Goal: Information Seeking & Learning: Find specific fact

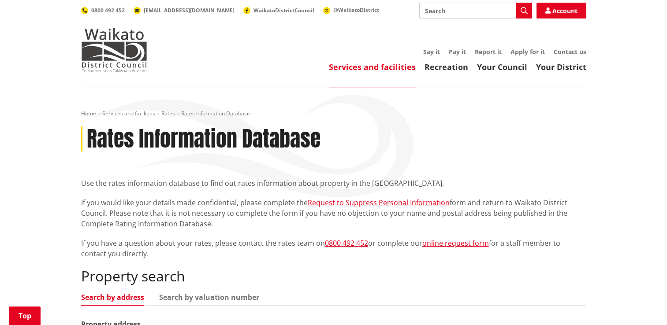
scroll to position [132, 0]
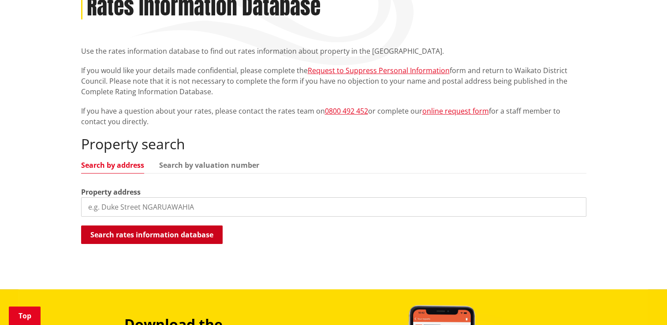
click at [151, 235] on button "Search rates information database" at bounding box center [152, 235] width 142 height 19
click at [174, 235] on button "Search rates information database" at bounding box center [152, 235] width 142 height 19
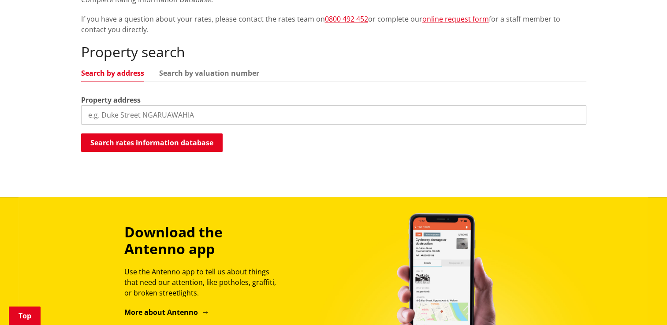
scroll to position [220, 0]
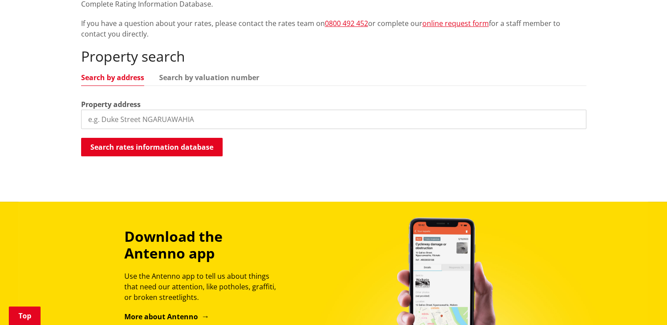
click at [112, 116] on input "search" at bounding box center [333, 119] width 505 height 19
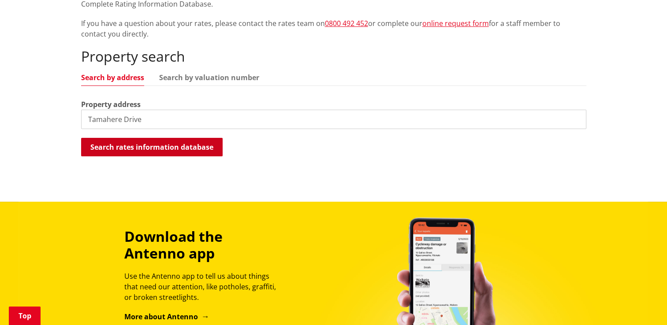
type input "Tamahere Drive"
click at [167, 142] on button "Search rates information database" at bounding box center [152, 147] width 142 height 19
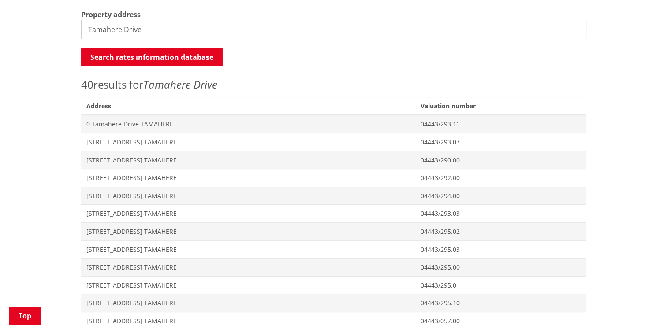
scroll to position [308, 0]
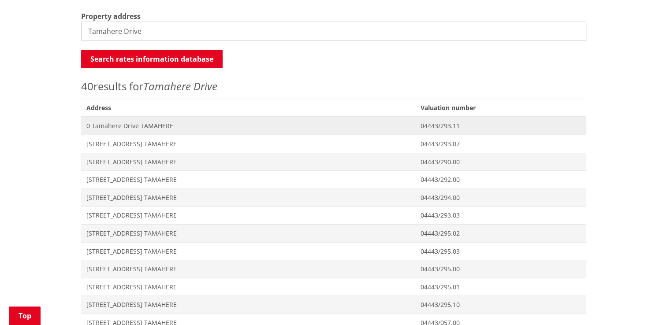
click at [114, 127] on span "0 Tamahere Drive TAMAHERE" at bounding box center [248, 126] width 324 height 9
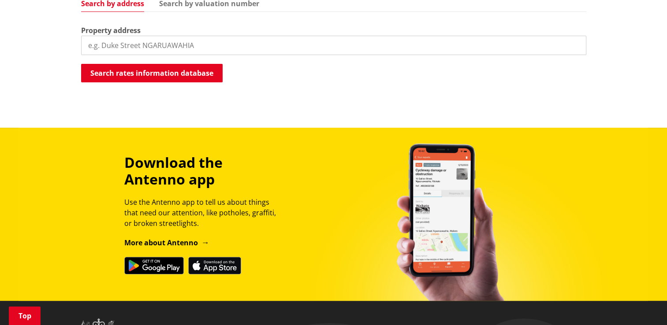
scroll to position [308, 0]
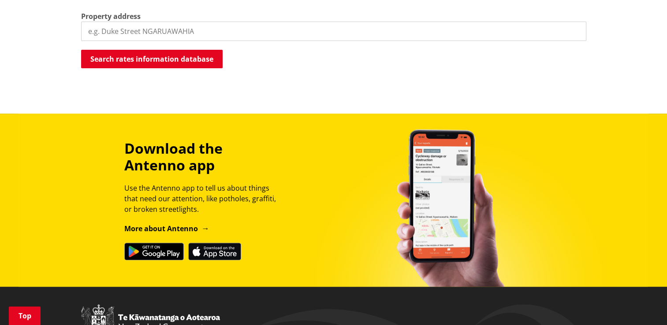
click at [102, 33] on input "search" at bounding box center [333, 31] width 505 height 19
click at [123, 31] on input "Tamahere rive" at bounding box center [333, 31] width 505 height 19
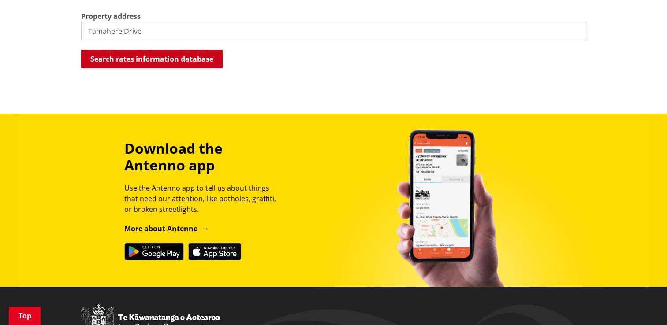
type input "Tamahere Drive"
click at [155, 58] on button "Search rates information database" at bounding box center [152, 59] width 142 height 19
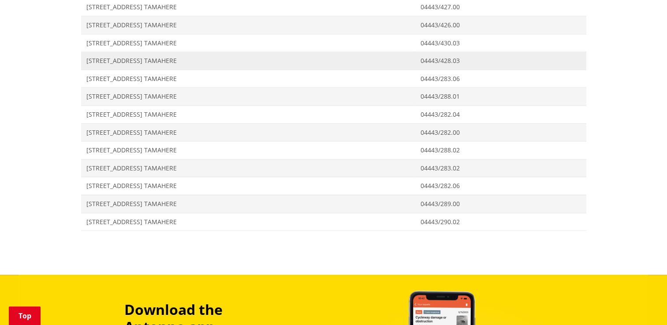
scroll to position [925, 0]
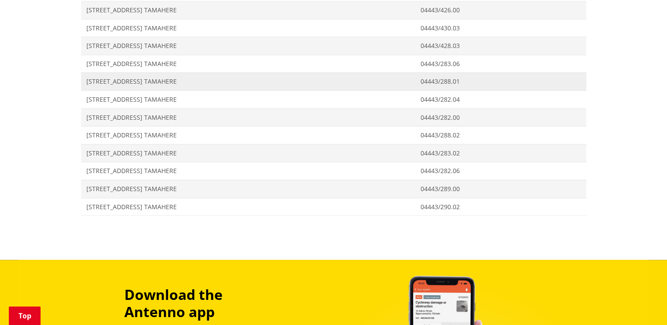
click at [132, 78] on span "[STREET_ADDRESS] TAMAHERE" at bounding box center [248, 81] width 324 height 9
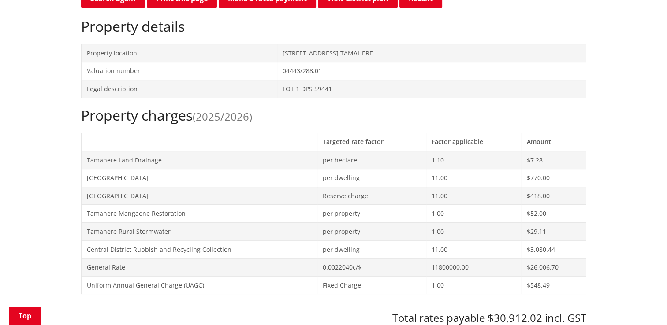
scroll to position [265, 0]
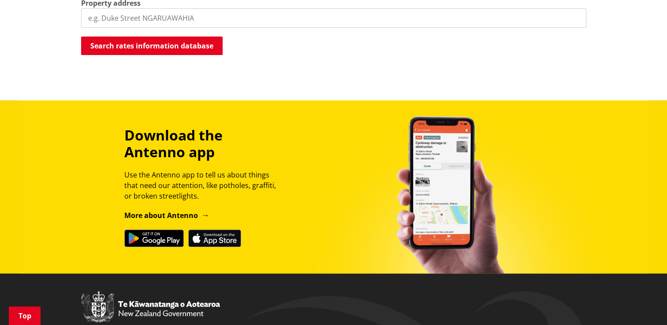
scroll to position [176, 0]
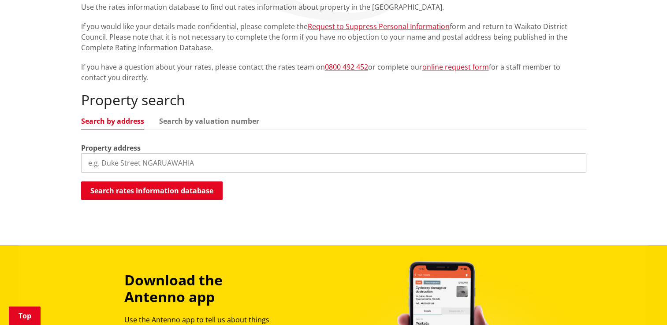
click at [113, 164] on input "search" at bounding box center [333, 162] width 505 height 19
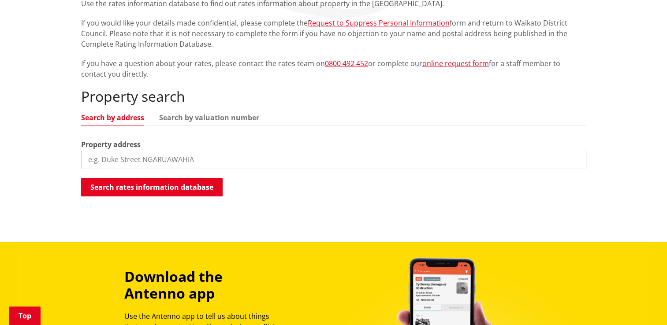
scroll to position [132, 0]
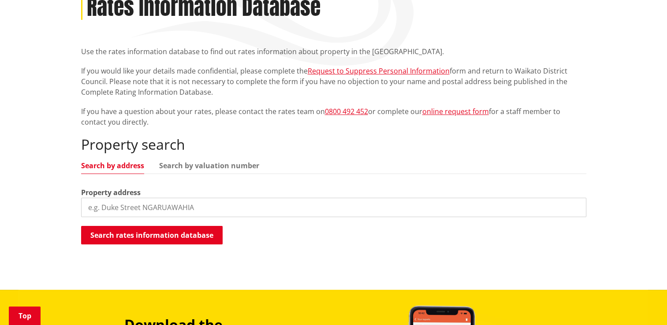
click at [104, 202] on input "search" at bounding box center [333, 207] width 505 height 19
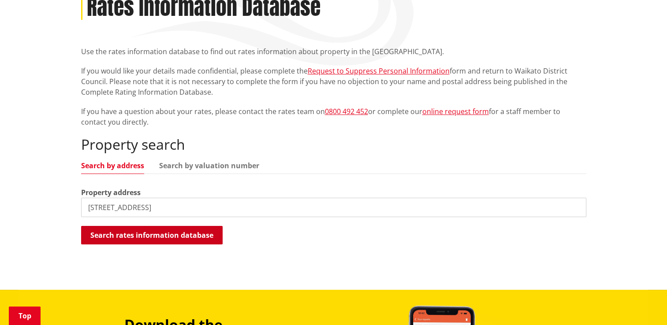
type input "56 Tamahere Drive"
click at [186, 237] on button "Search rates information database" at bounding box center [152, 235] width 142 height 19
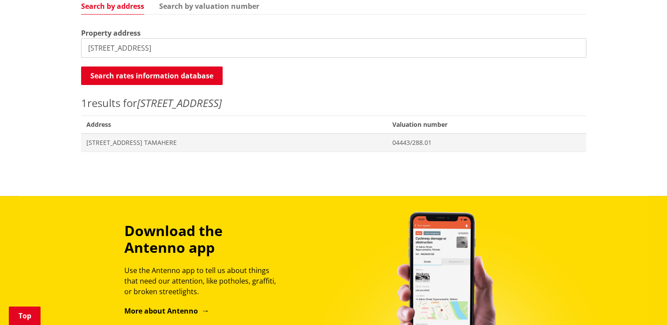
scroll to position [220, 0]
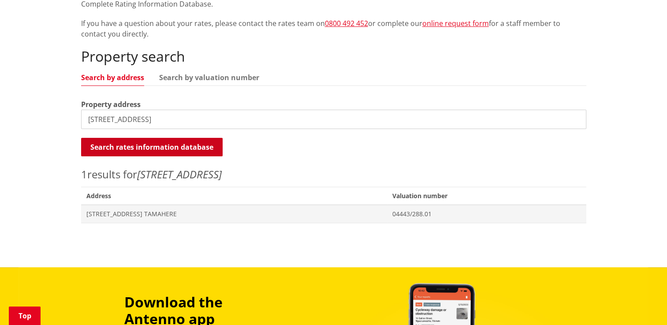
click at [167, 144] on button "Search rates information database" at bounding box center [152, 147] width 142 height 19
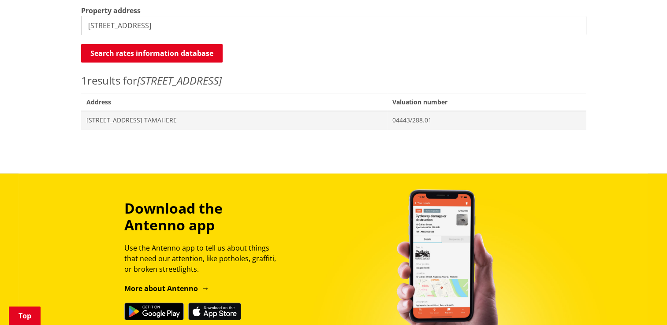
scroll to position [352, 0]
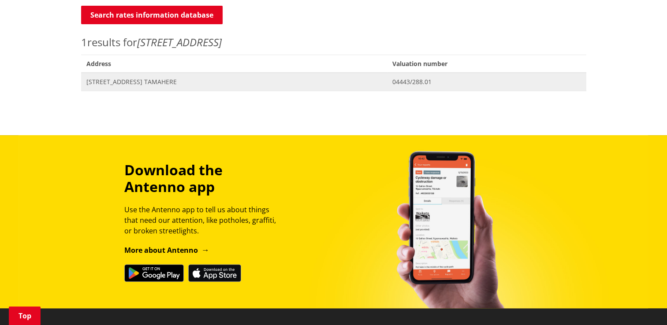
click at [153, 82] on span "[STREET_ADDRESS] TAMAHERE" at bounding box center [233, 82] width 295 height 9
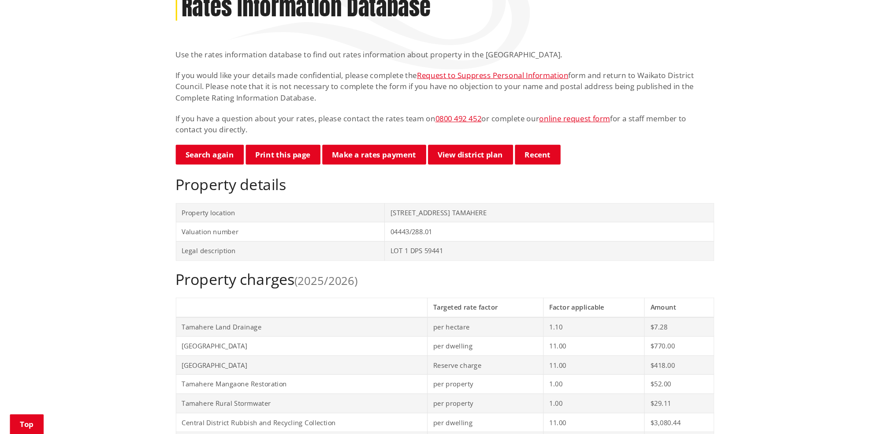
scroll to position [132, 0]
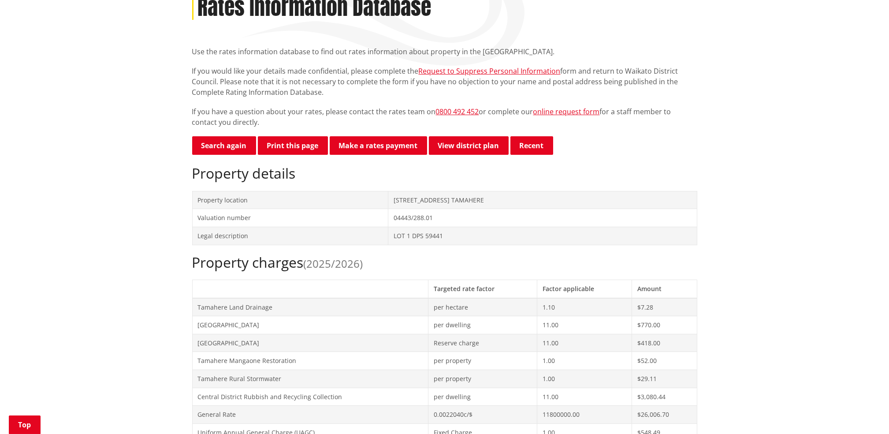
drag, startPoint x: 483, startPoint y: 4, endPoint x: 532, endPoint y: 14, distance: 49.8
click at [532, 14] on div "Rates Information Database" at bounding box center [444, 8] width 505 height 26
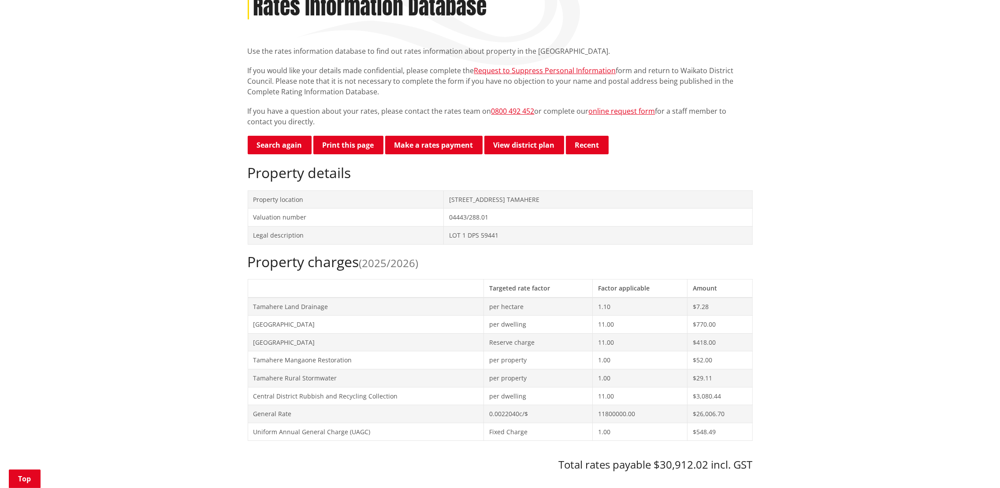
drag, startPoint x: 861, startPoint y: 0, endPoint x: 194, endPoint y: 47, distance: 668.3
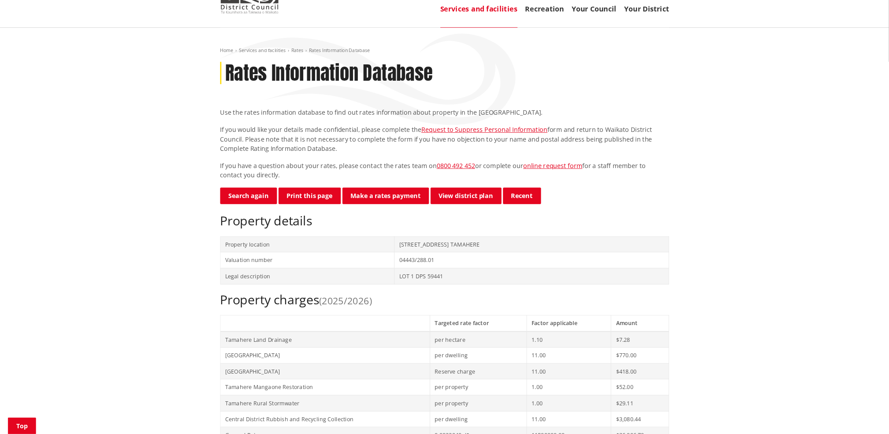
scroll to position [0, 0]
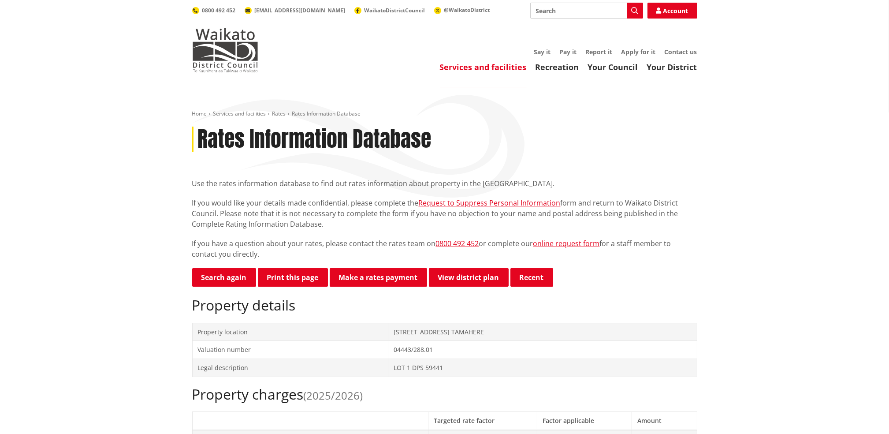
click at [510, 147] on div "Rates Information Database" at bounding box center [444, 140] width 505 height 26
